Goal: Task Accomplishment & Management: Manage account settings

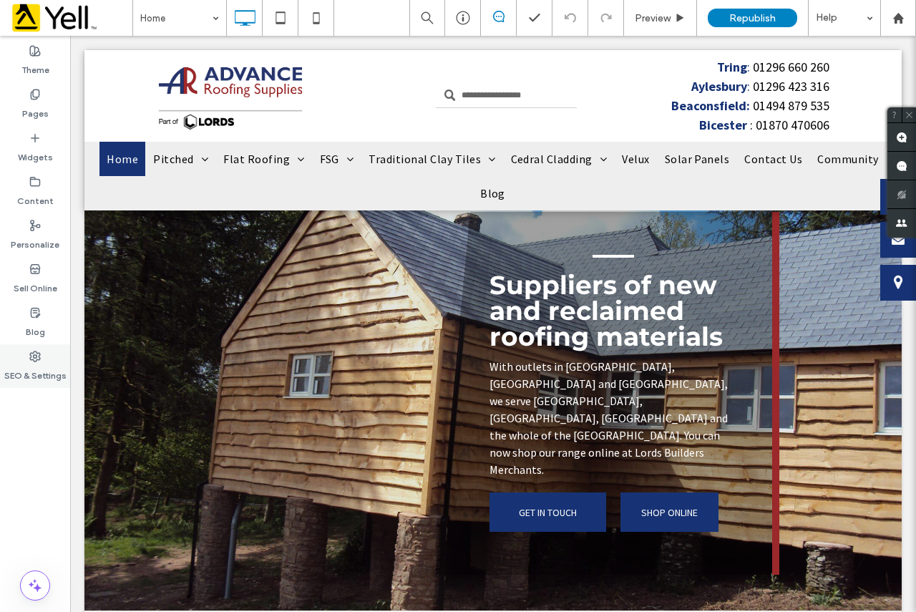
click at [42, 366] on label "SEO & Settings" at bounding box center [35, 372] width 62 height 20
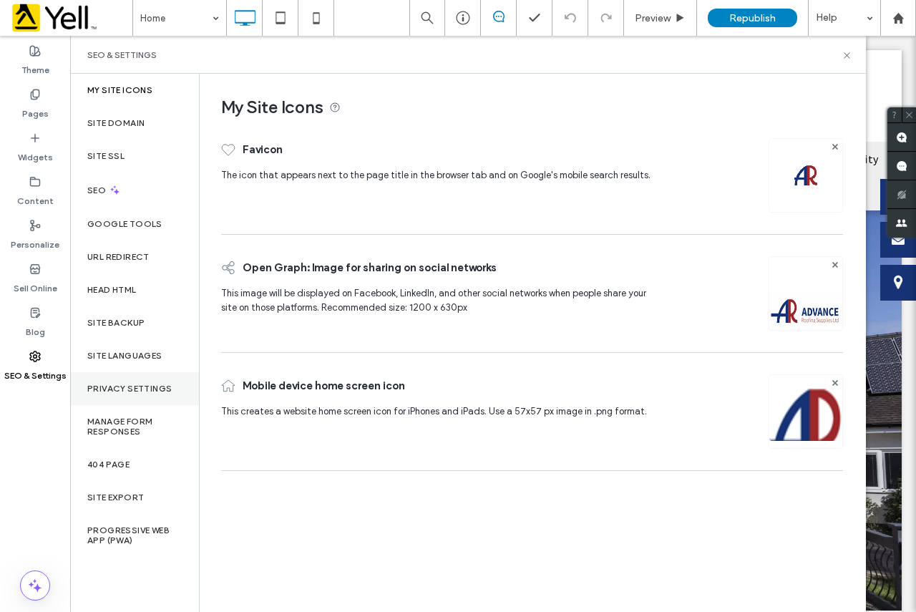
click at [141, 387] on label "Privacy Settings" at bounding box center [129, 388] width 84 height 10
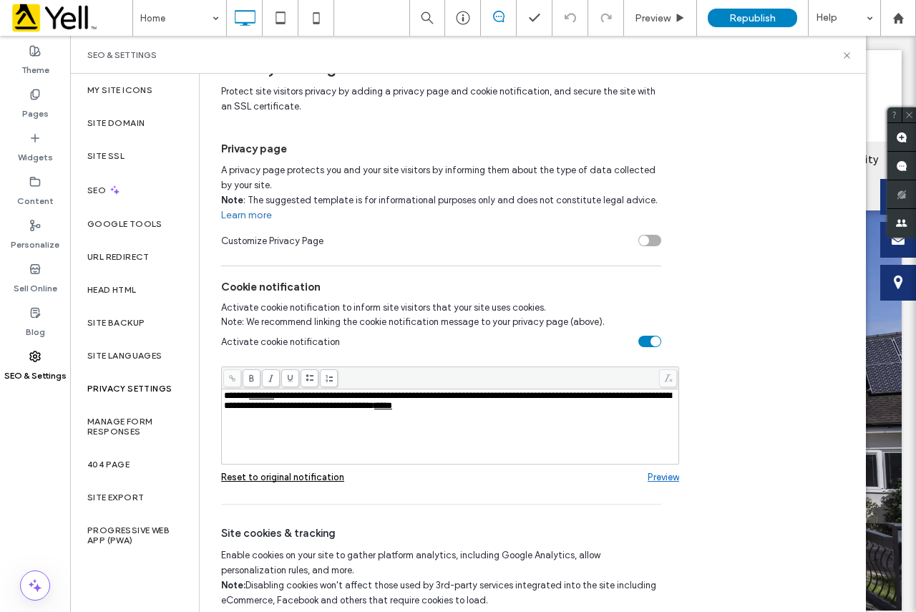
scroll to position [80, 0]
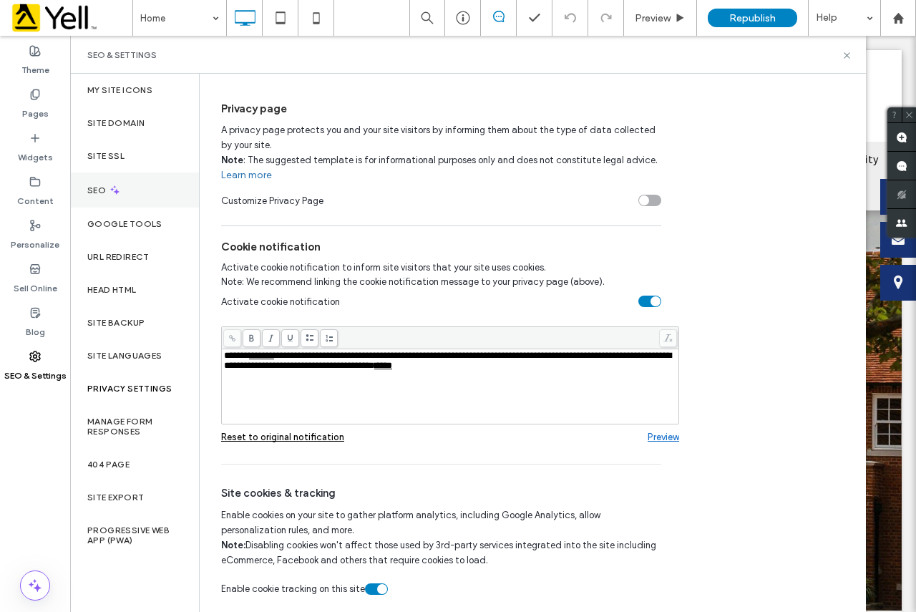
click at [105, 190] on label "SEO" at bounding box center [97, 190] width 21 height 10
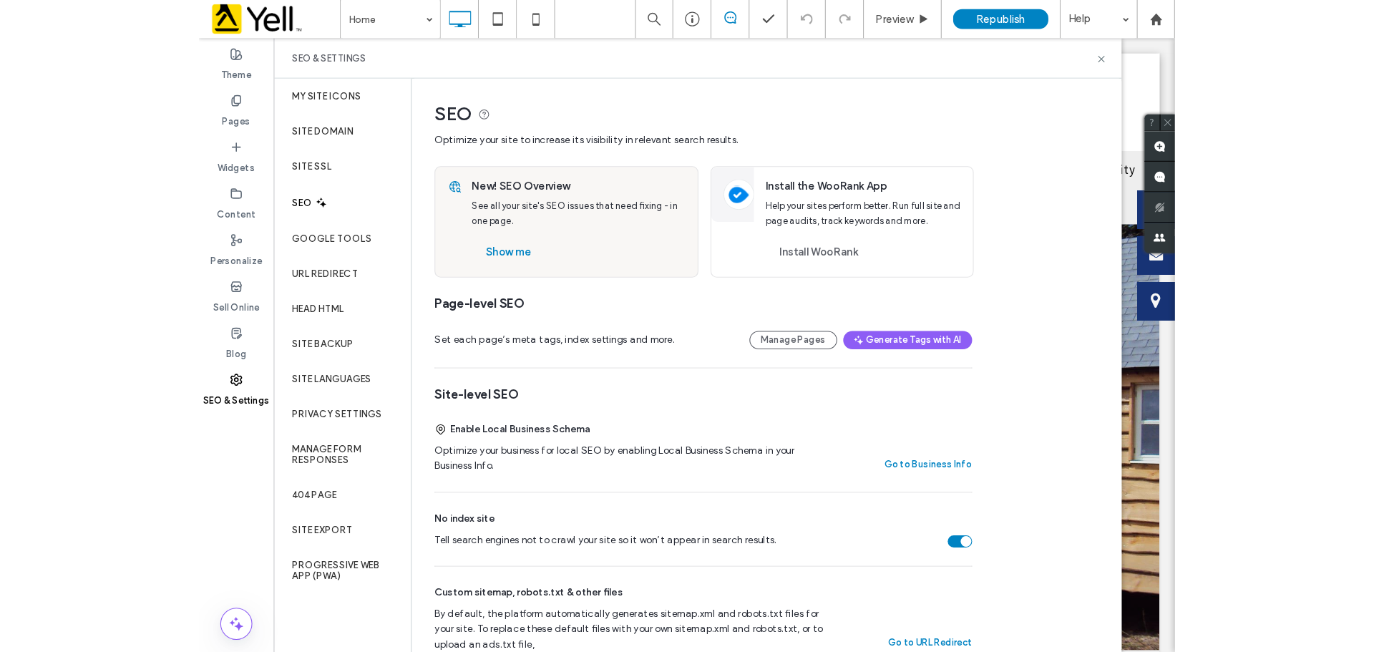
scroll to position [72, 0]
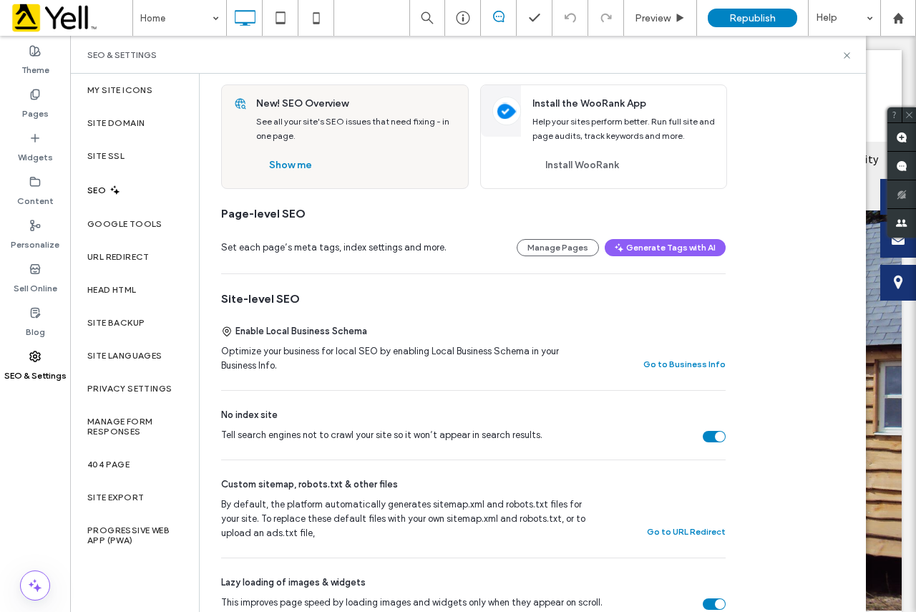
click at [710, 434] on div "Tell search engines not to crawl your site so it won’t appear in search results." at bounding box center [714, 436] width 23 height 11
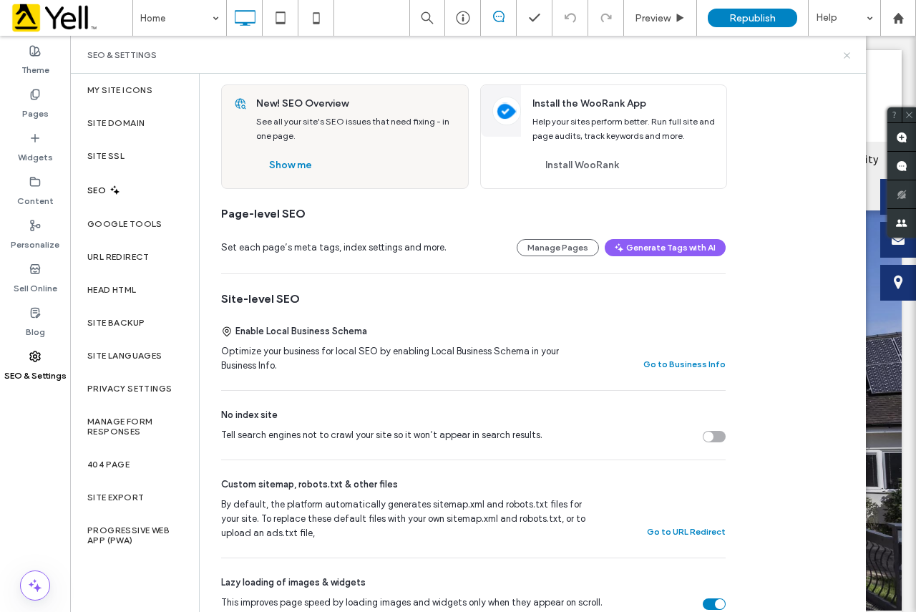
click at [847, 52] on icon at bounding box center [846, 55] width 11 height 11
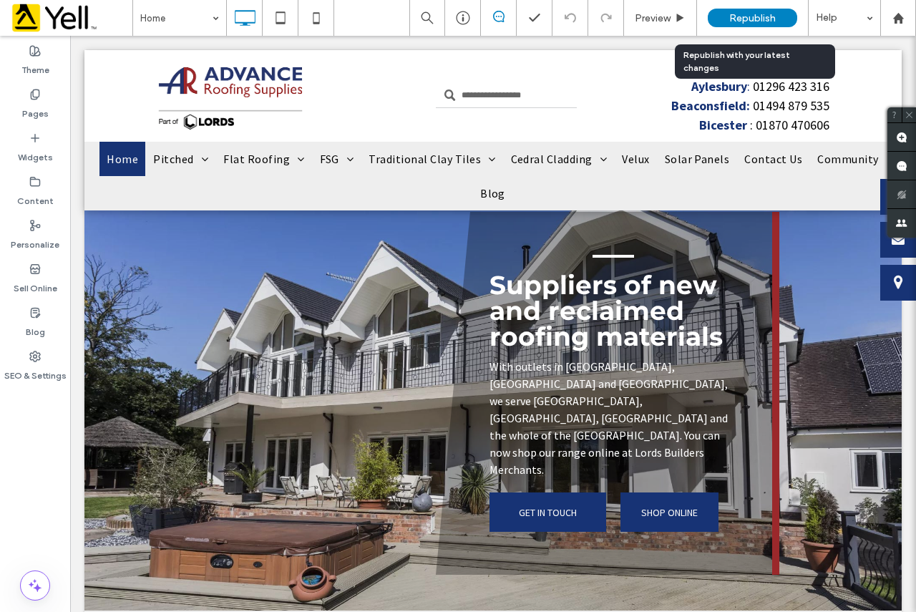
click at [738, 15] on span "Republish" at bounding box center [752, 18] width 47 height 12
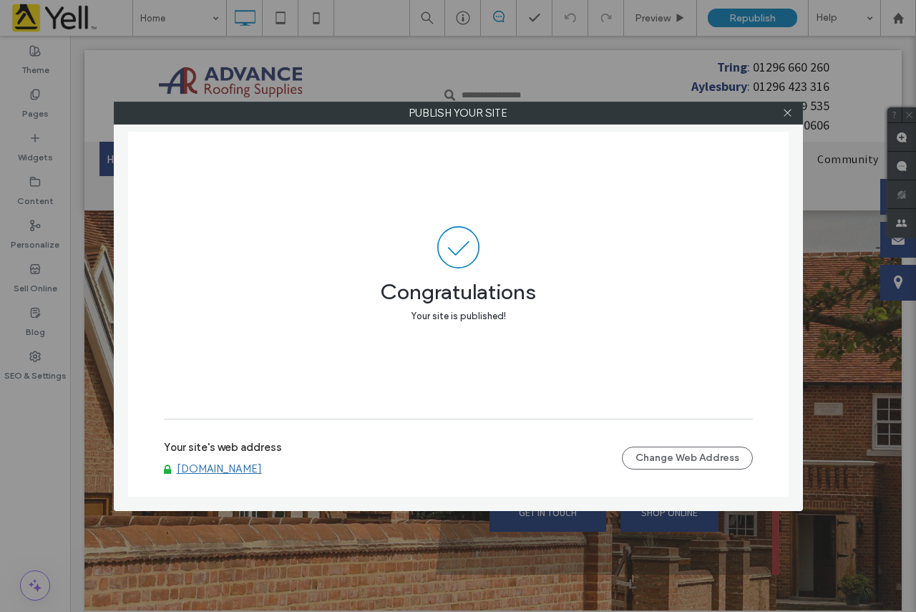
drag, startPoint x: 788, startPoint y: 107, endPoint x: 771, endPoint y: 102, distance: 17.7
click at [788, 107] on span at bounding box center [787, 112] width 11 height 21
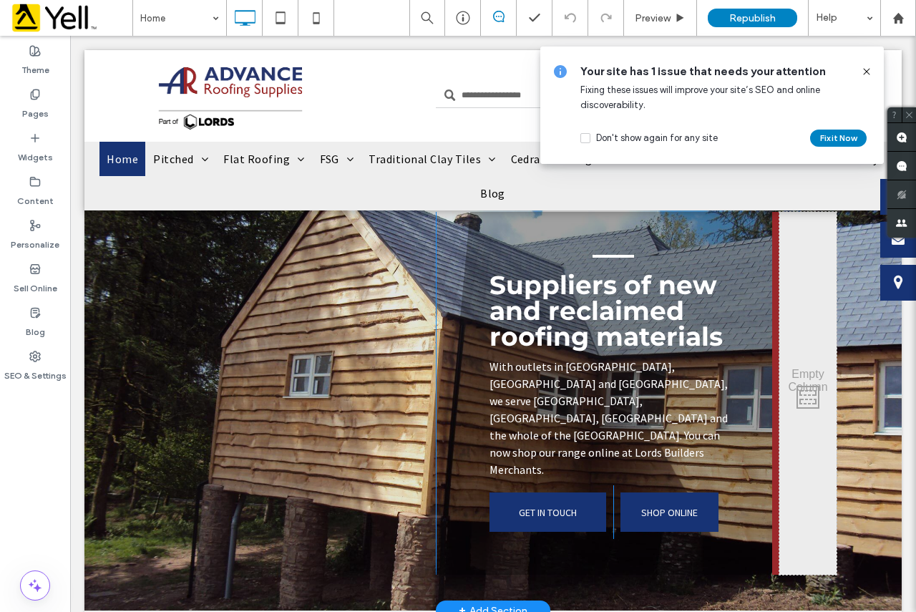
click at [270, 439] on div "Click To Paste" at bounding box center [293, 393] width 286 height 363
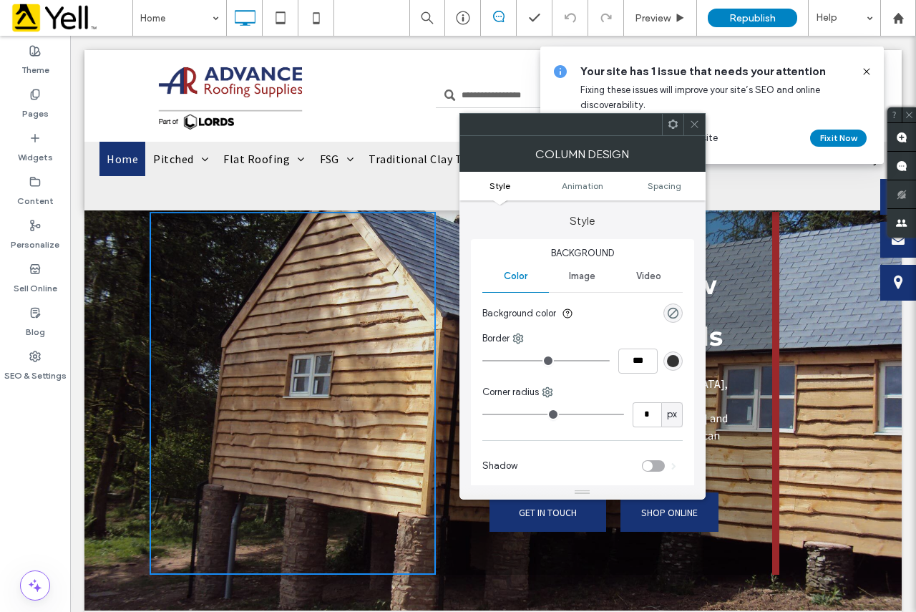
click at [693, 119] on icon at bounding box center [694, 124] width 11 height 11
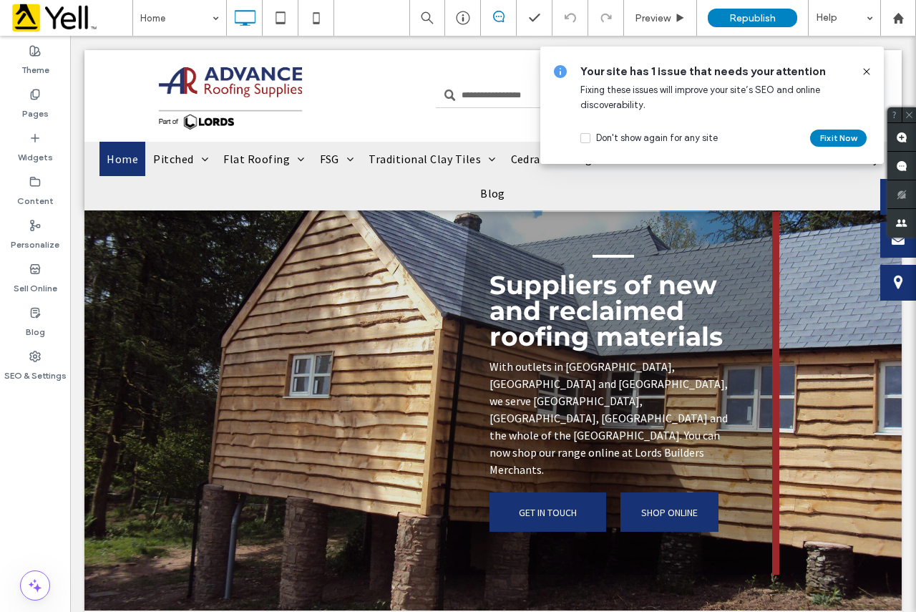
click at [866, 67] on icon at bounding box center [866, 71] width 11 height 11
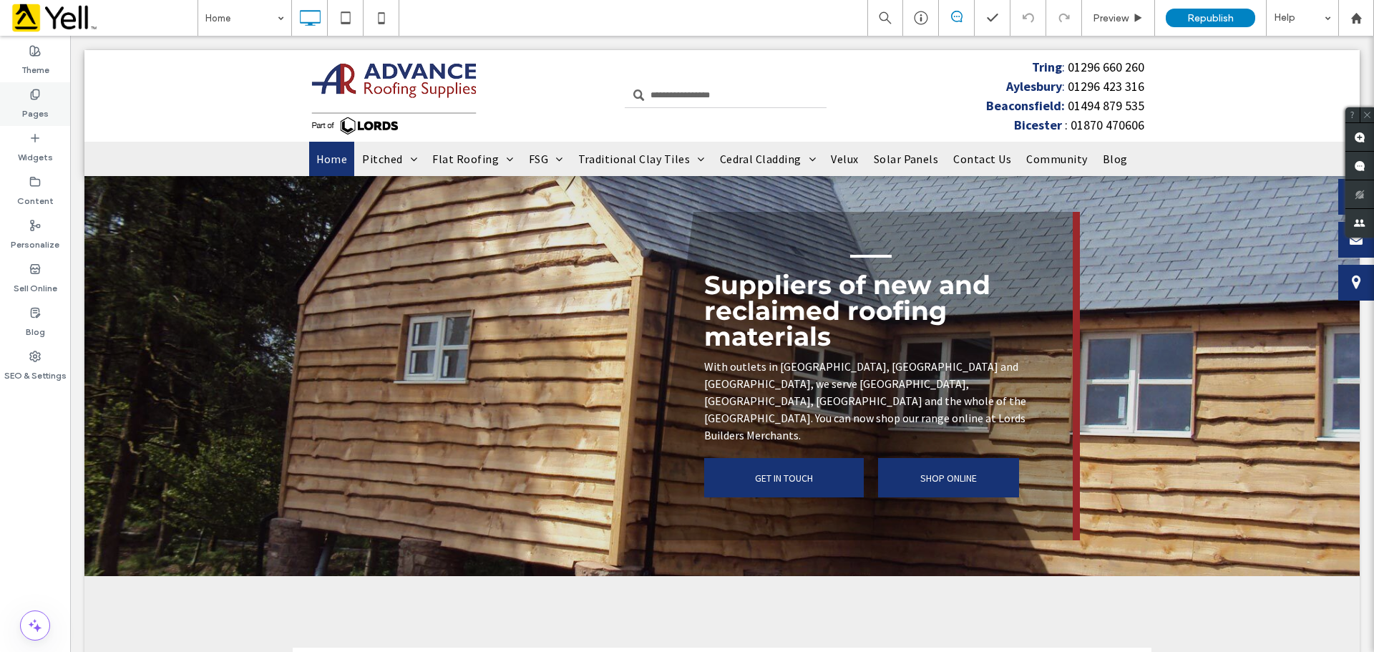
click at [36, 104] on label "Pages" at bounding box center [35, 110] width 26 height 20
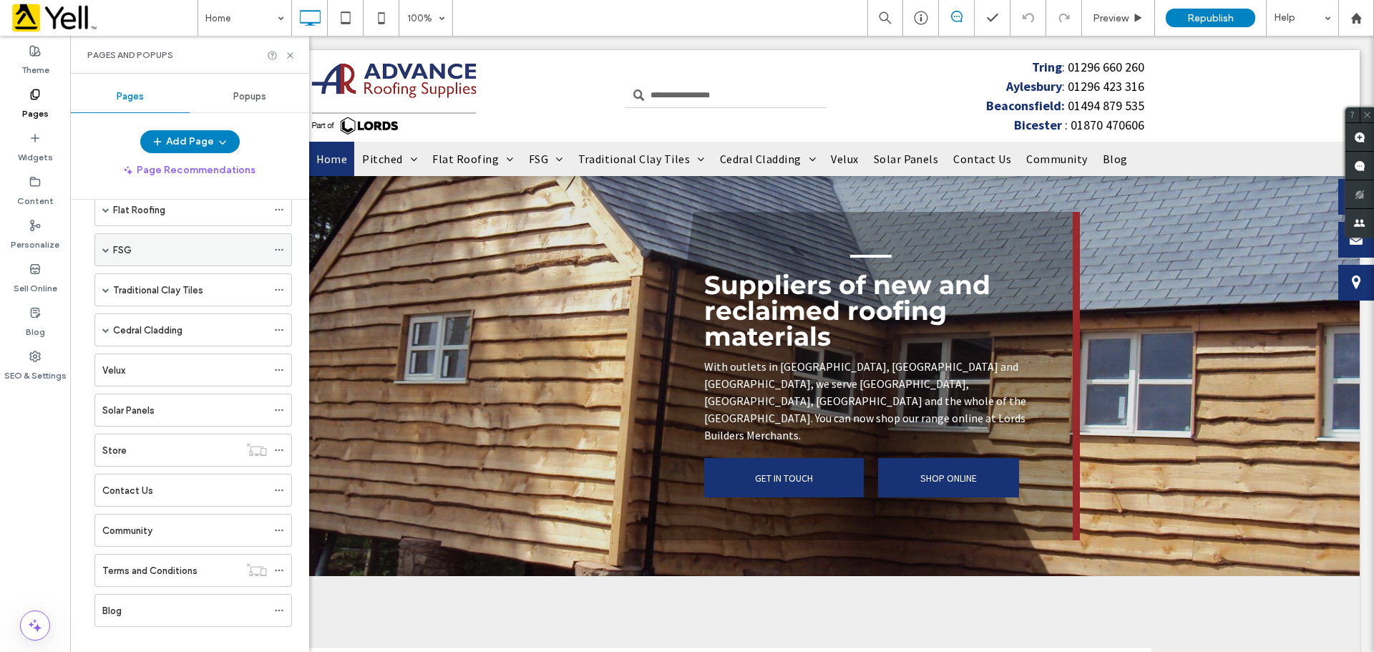
scroll to position [129, 0]
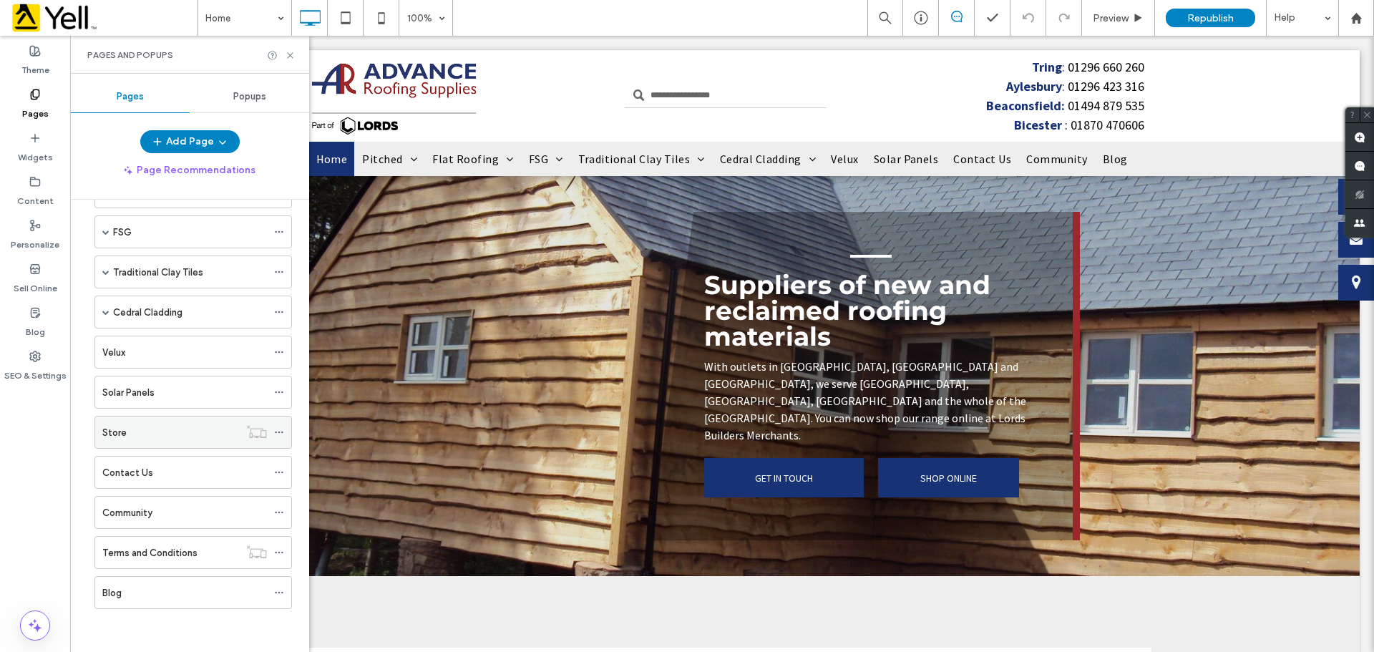
click at [278, 430] on icon at bounding box center [279, 432] width 10 height 10
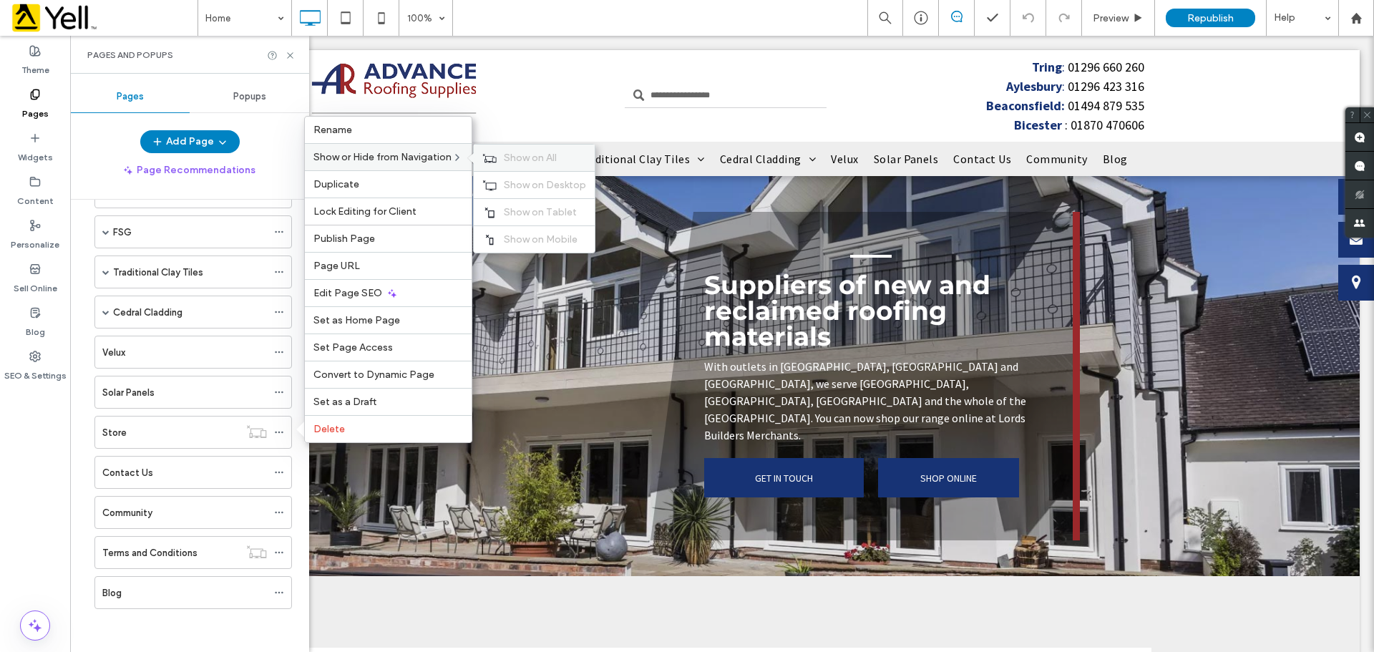
click at [524, 155] on span "Show on All" at bounding box center [530, 158] width 53 height 12
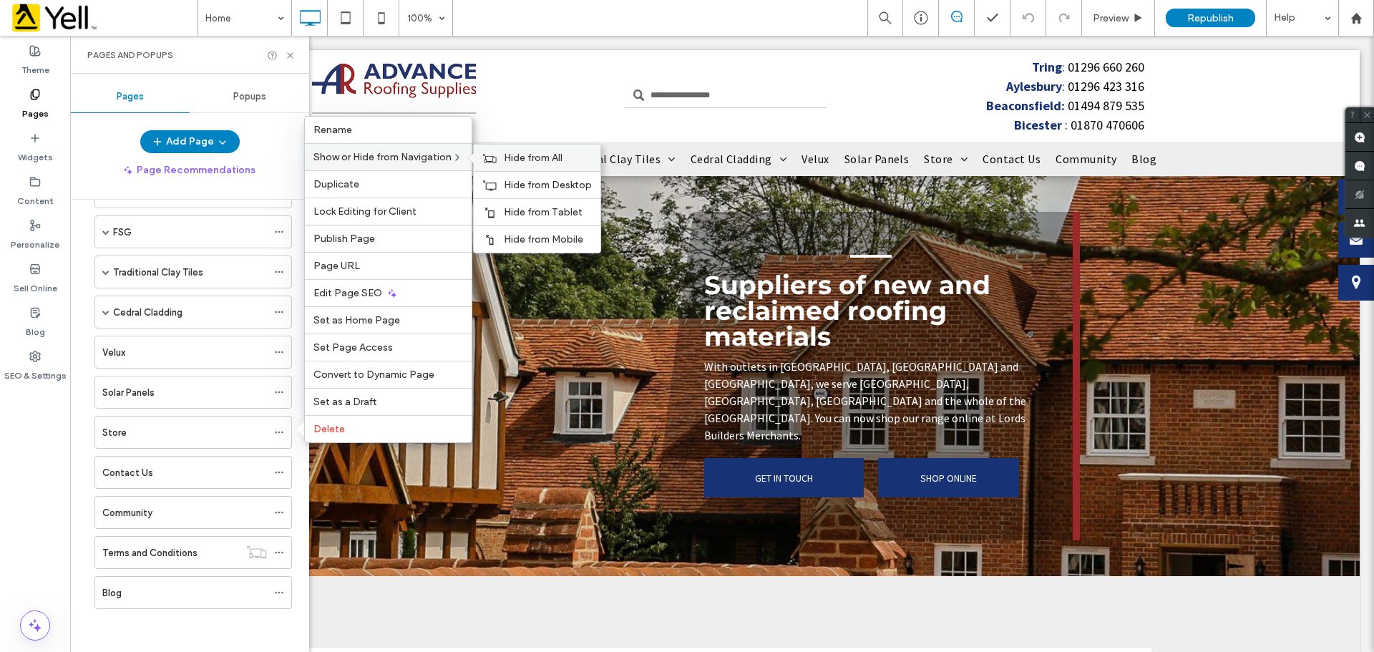
click at [536, 155] on span "Hide from All" at bounding box center [533, 158] width 59 height 12
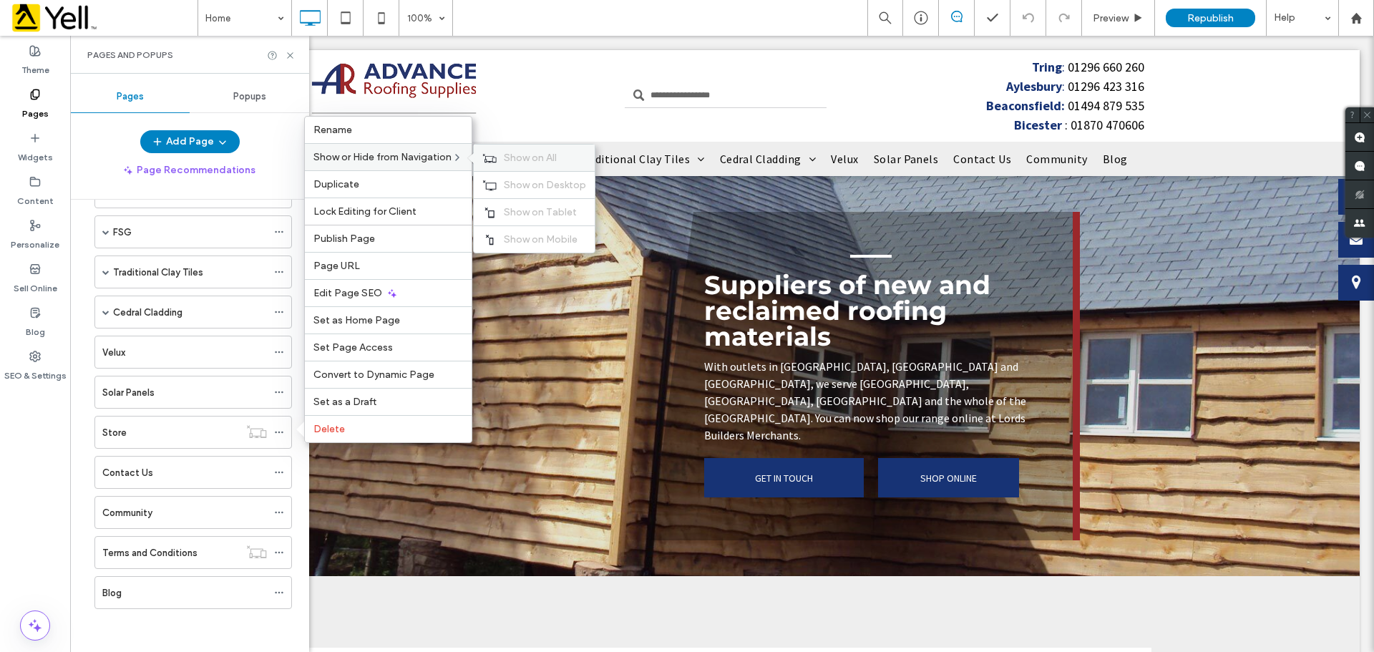
click at [535, 155] on span "Show on All" at bounding box center [530, 158] width 53 height 12
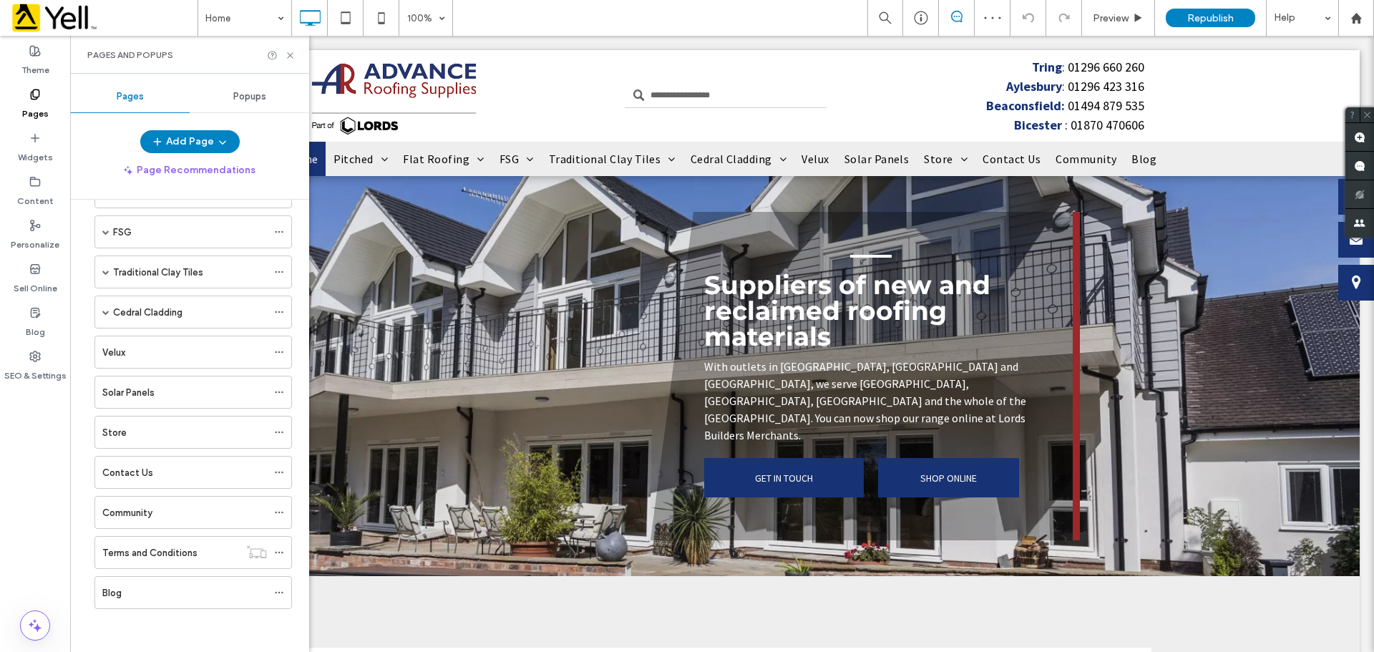
click at [282, 611] on div "Home Pitched Concrete Tiles Concrete Interlocking Tiles Concrete Plain Tiles Cl…" at bounding box center [189, 365] width 205 height 555
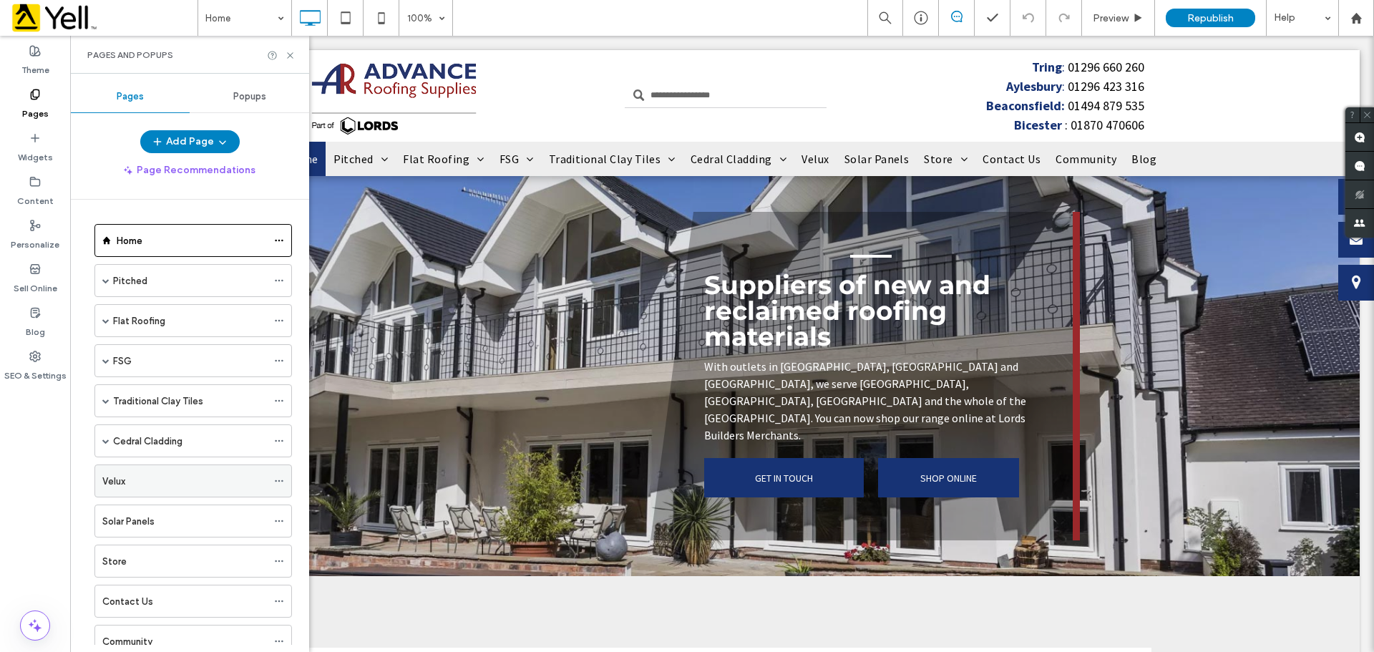
scroll to position [57, 0]
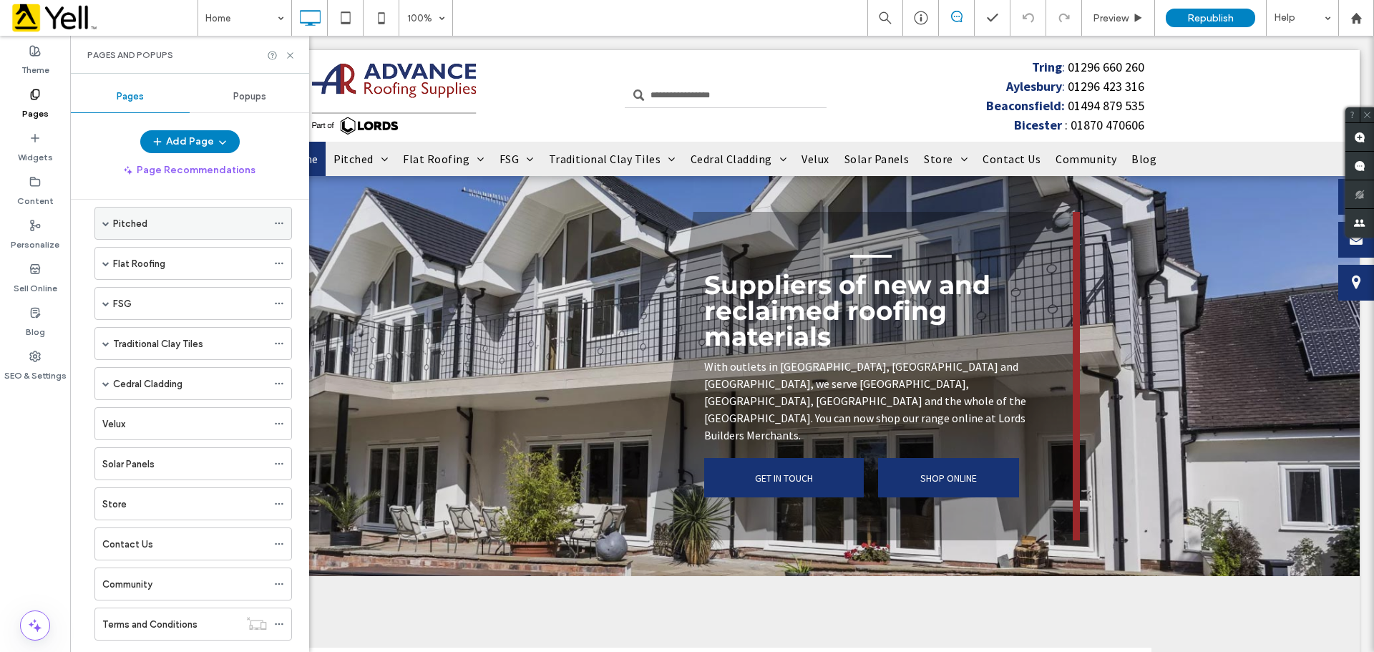
click at [105, 217] on span at bounding box center [105, 222] width 7 height 31
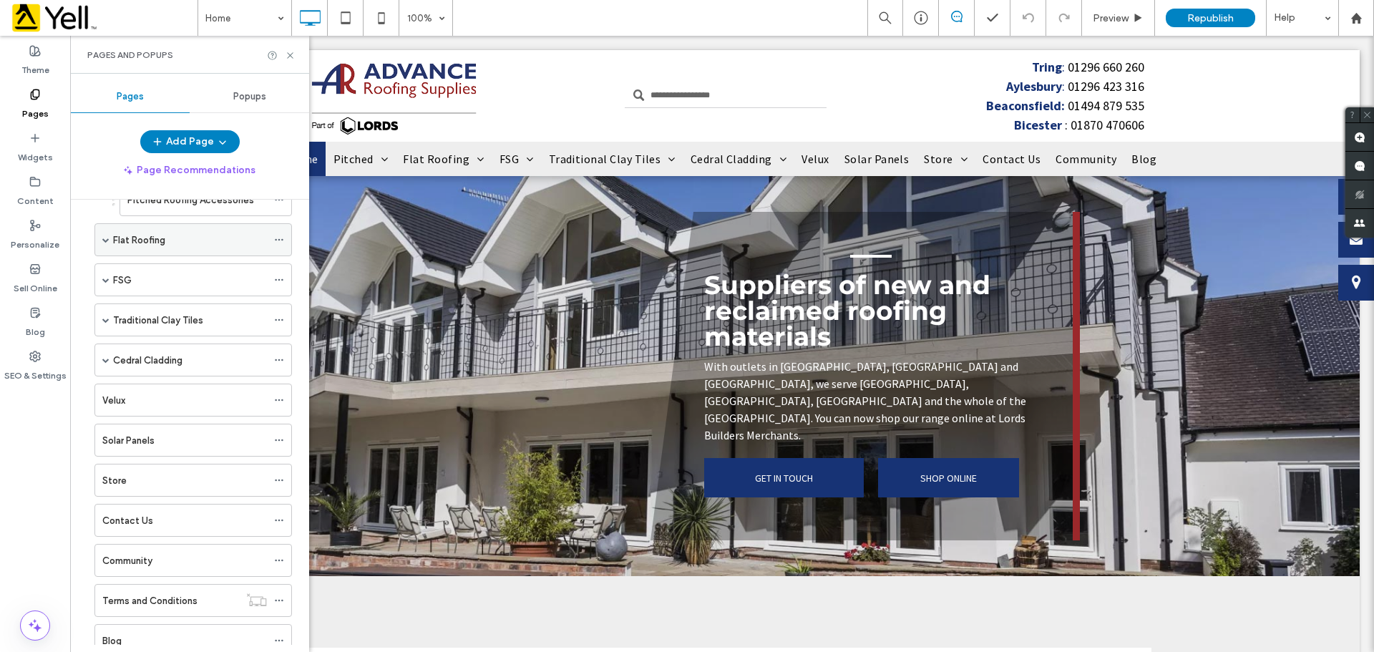
scroll to position [452, 0]
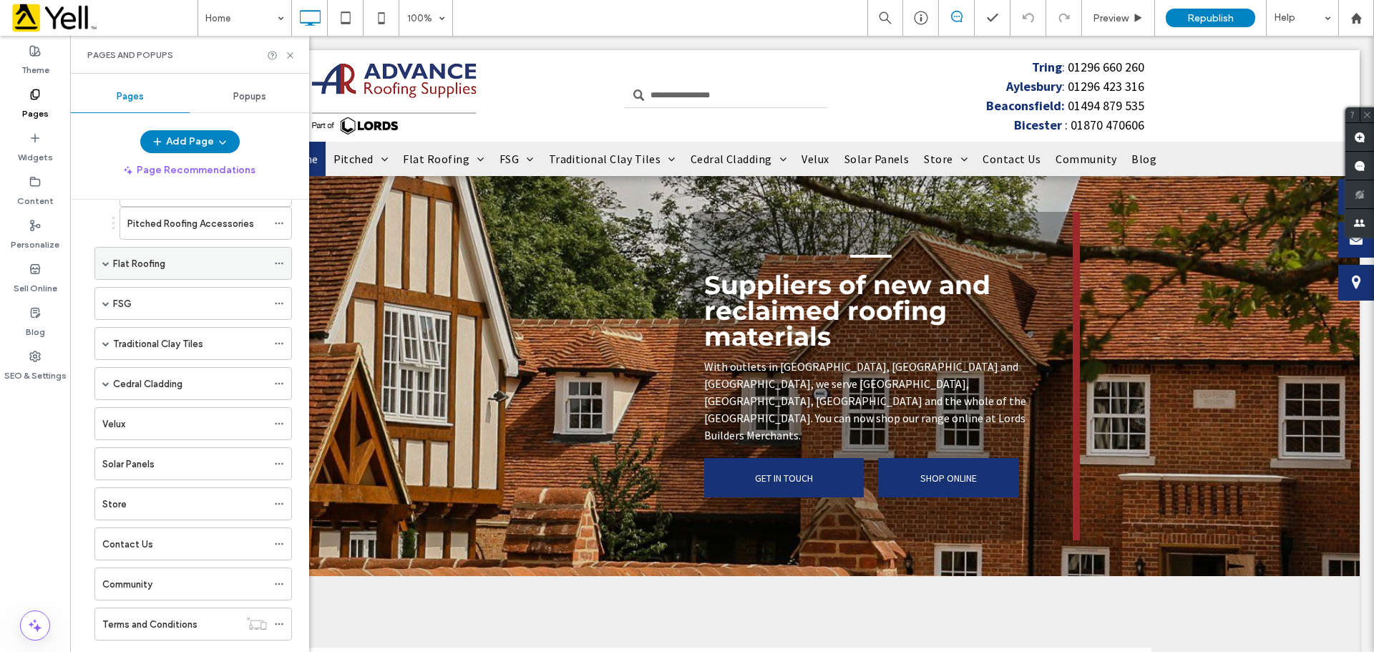
click at [103, 263] on span at bounding box center [105, 263] width 7 height 7
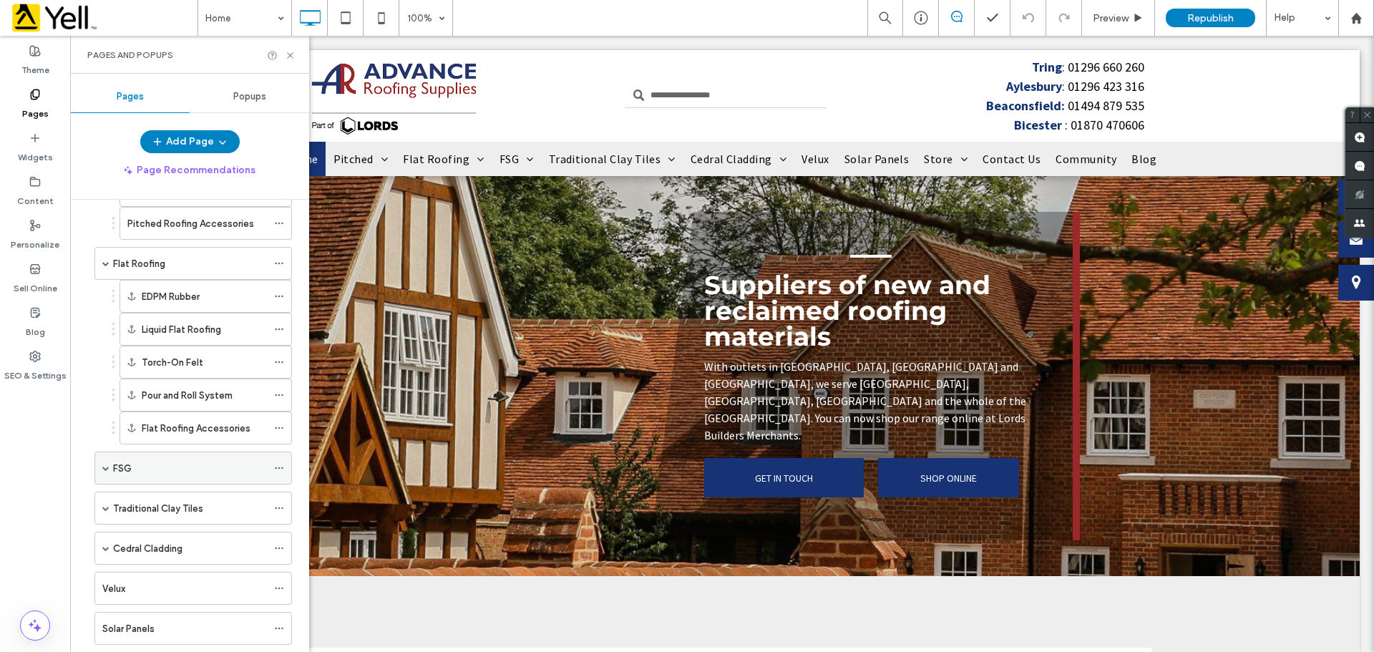
click at [102, 466] on span at bounding box center [105, 467] width 7 height 7
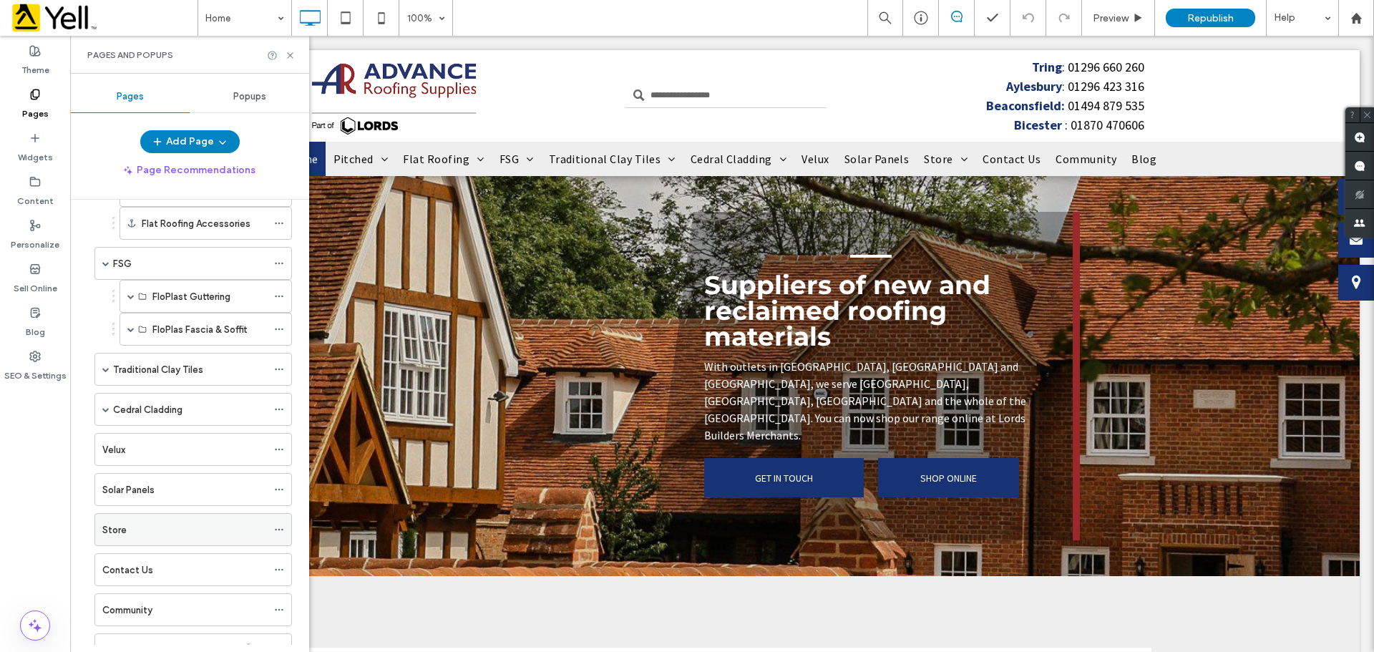
scroll to position [738, 0]
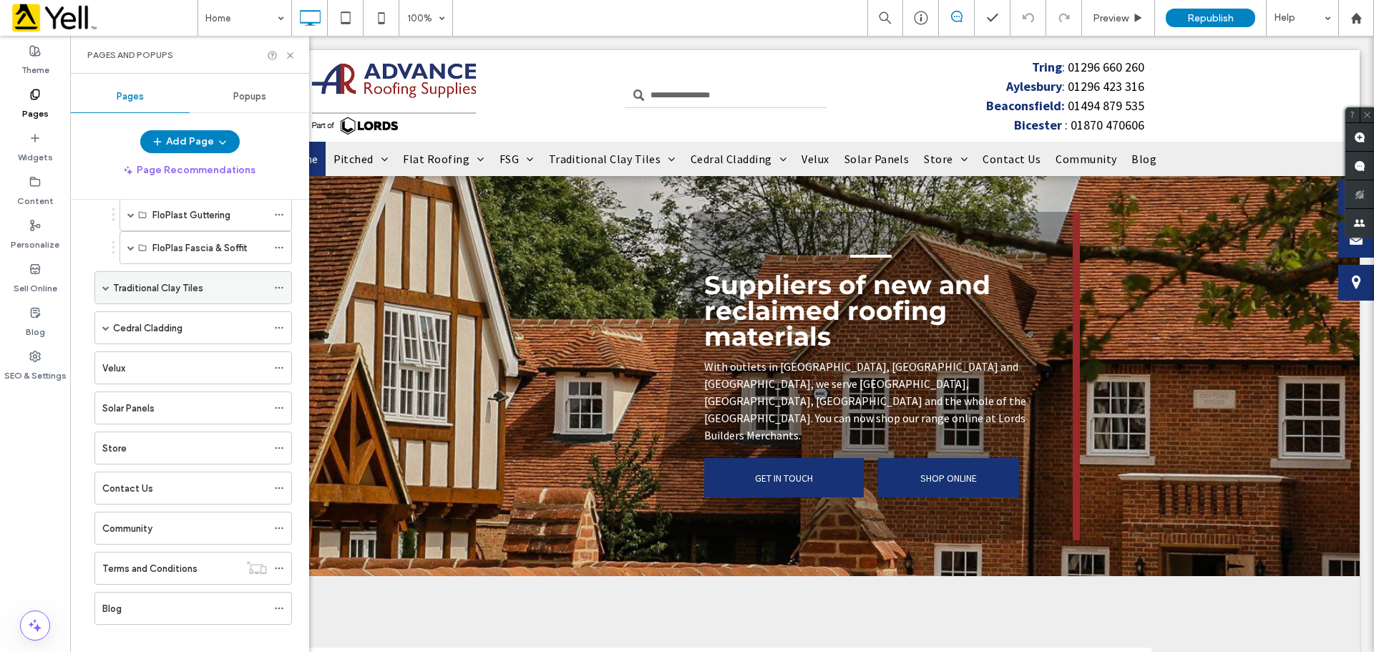
click at [102, 285] on div "Traditional Clay Tiles" at bounding box center [192, 287] width 197 height 33
click at [107, 281] on span at bounding box center [105, 287] width 7 height 31
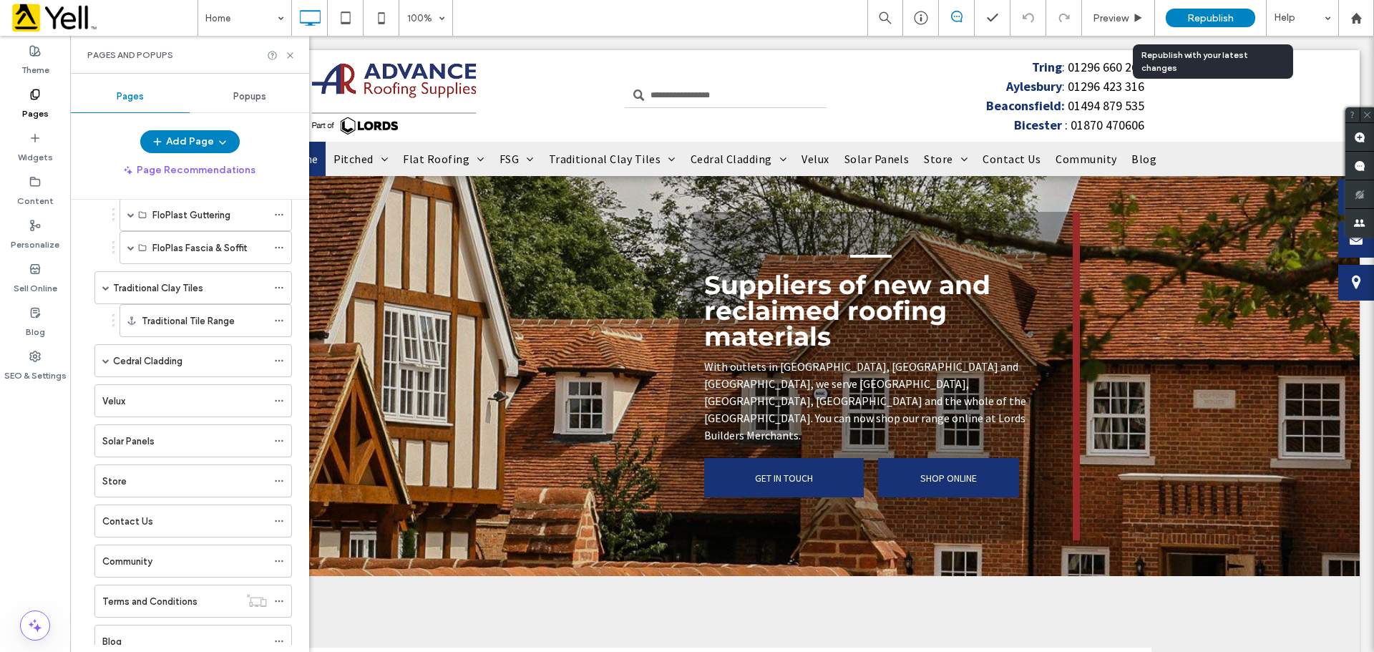
click at [915, 16] on span "Republish" at bounding box center [1210, 18] width 47 height 12
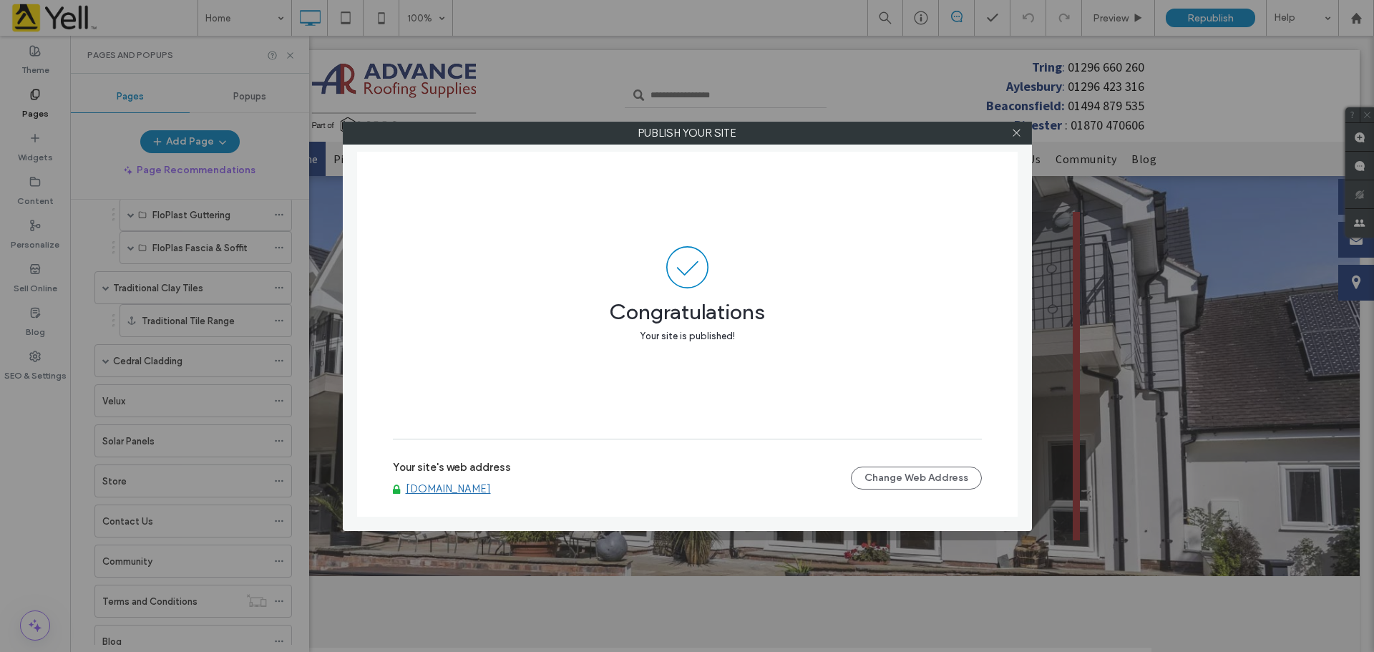
drag, startPoint x: 428, startPoint y: 490, endPoint x: 427, endPoint y: 481, distance: 8.6
click at [428, 490] on link "[DOMAIN_NAME]" at bounding box center [448, 488] width 85 height 13
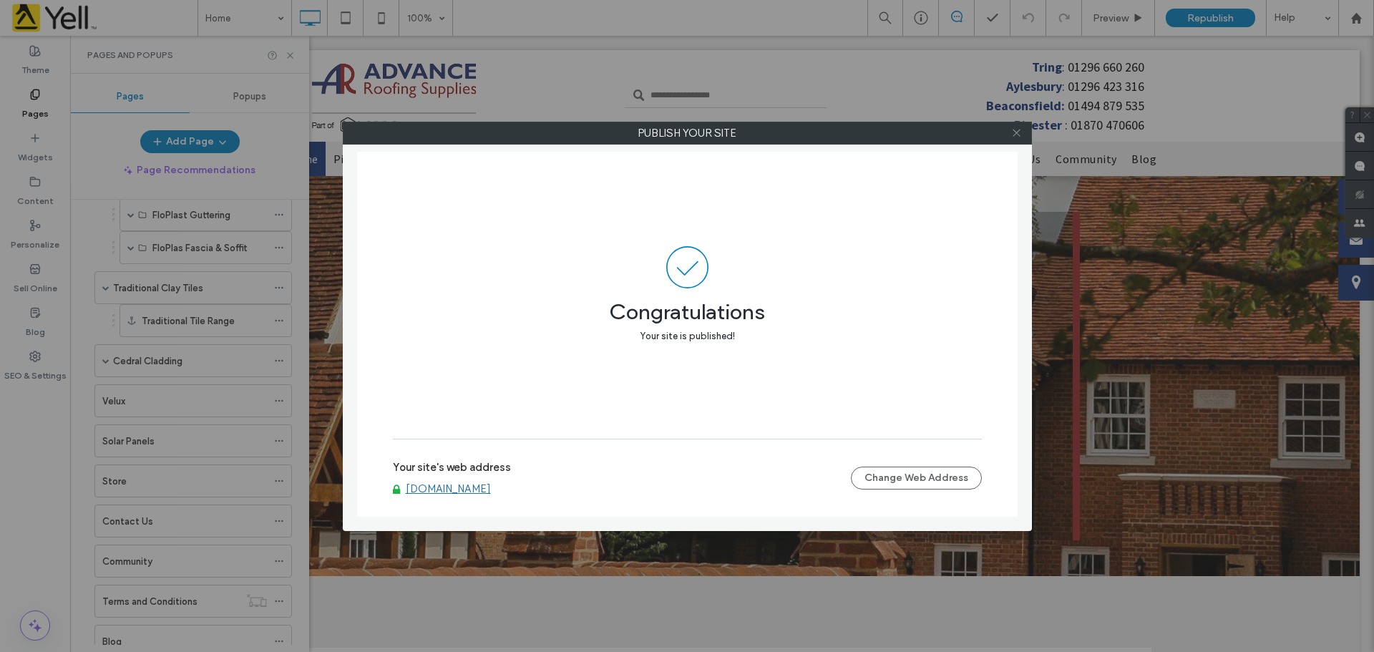
click at [915, 128] on icon at bounding box center [1016, 132] width 11 height 11
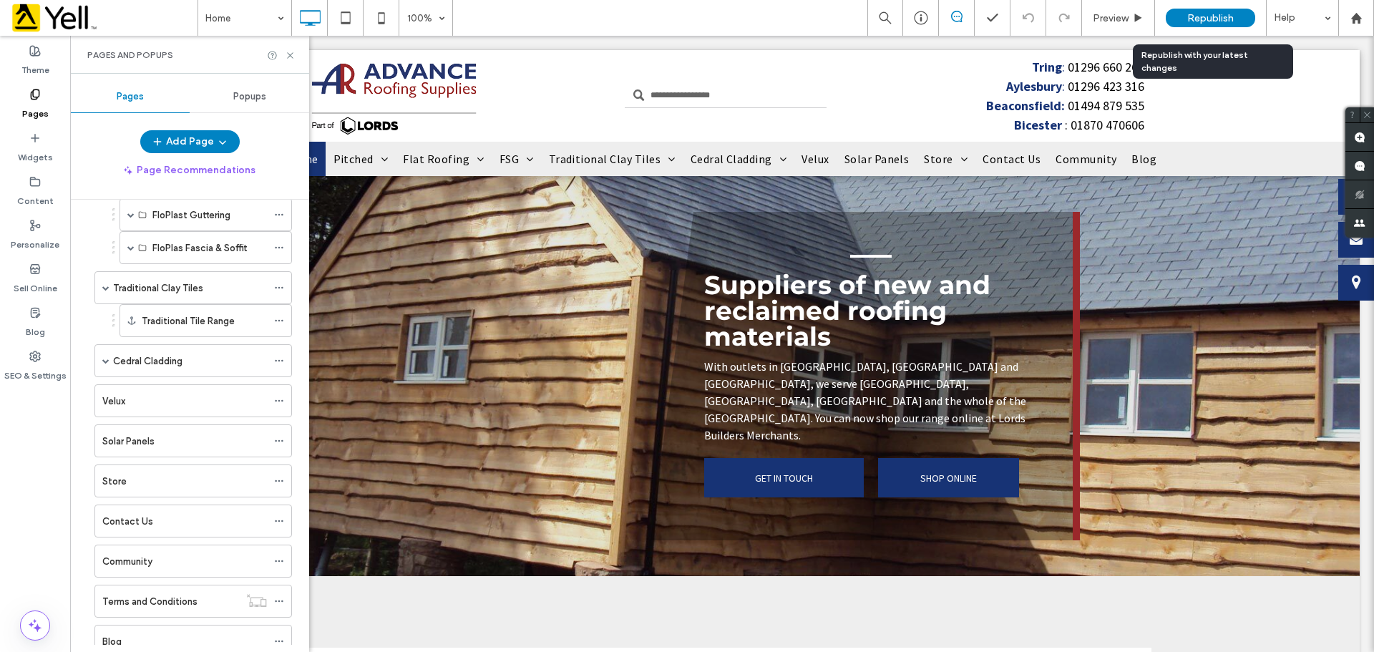
click at [915, 16] on span "Republish" at bounding box center [1210, 18] width 47 height 12
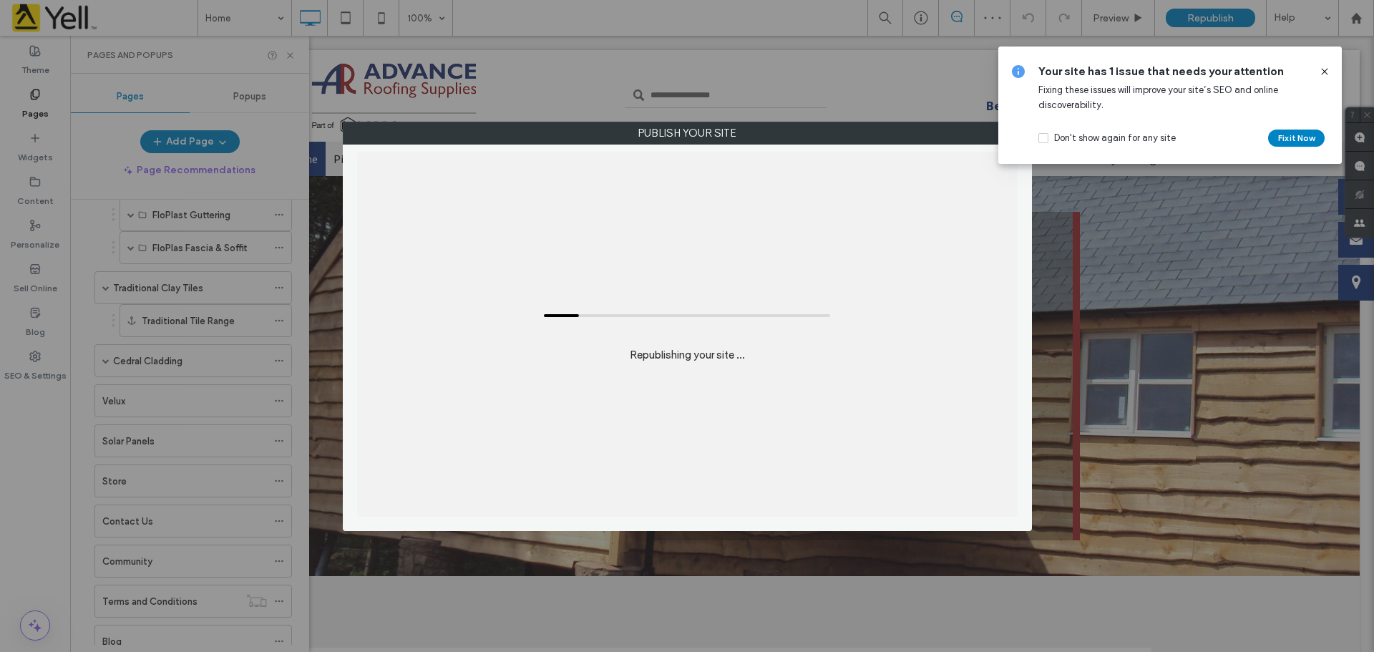
click at [915, 71] on icon at bounding box center [1324, 71] width 11 height 11
